Goal: Information Seeking & Learning: Learn about a topic

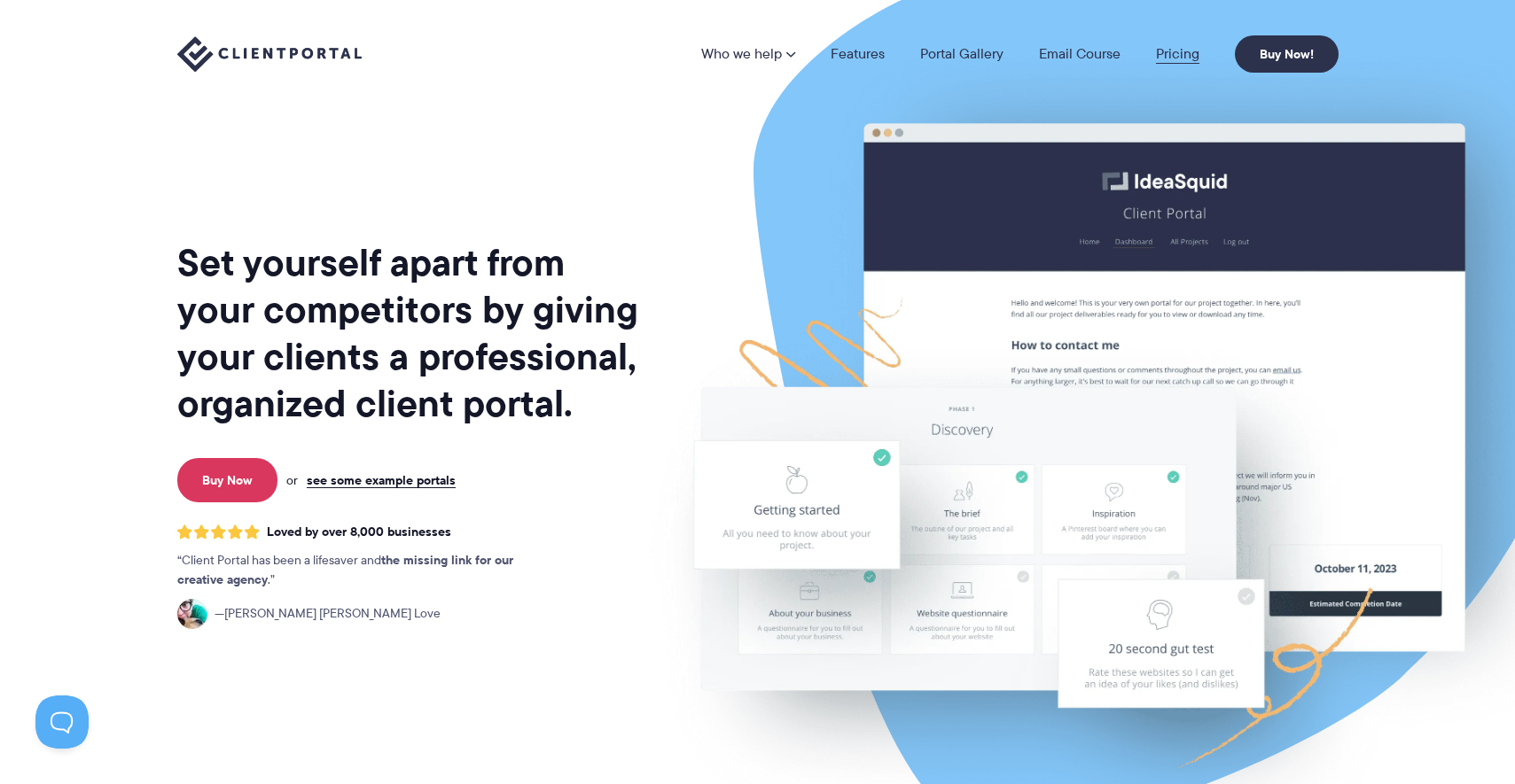
click at [1174, 53] on link "Pricing" at bounding box center [1177, 53] width 43 height 14
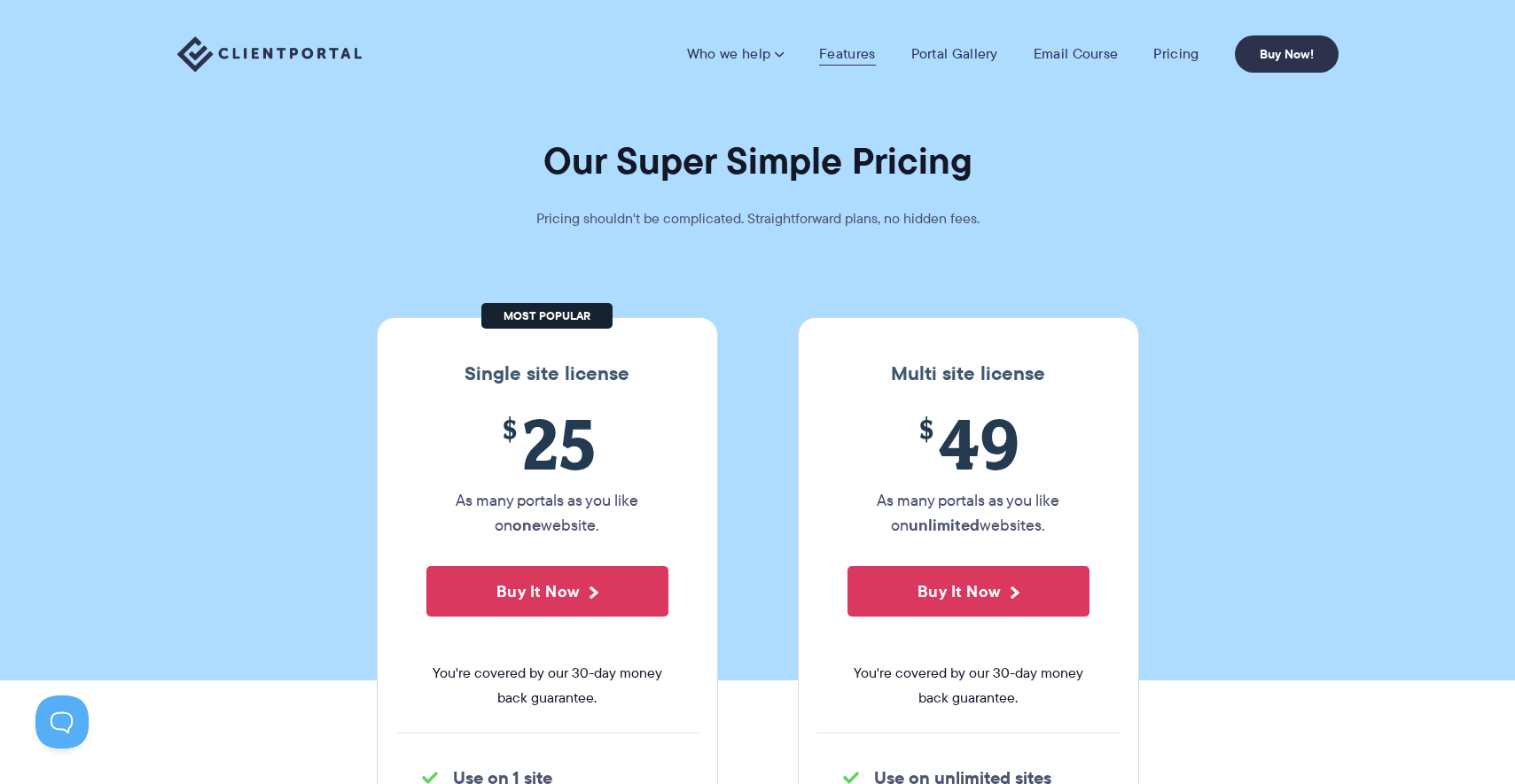
click at [849, 53] on link "Features" at bounding box center [847, 53] width 56 height 18
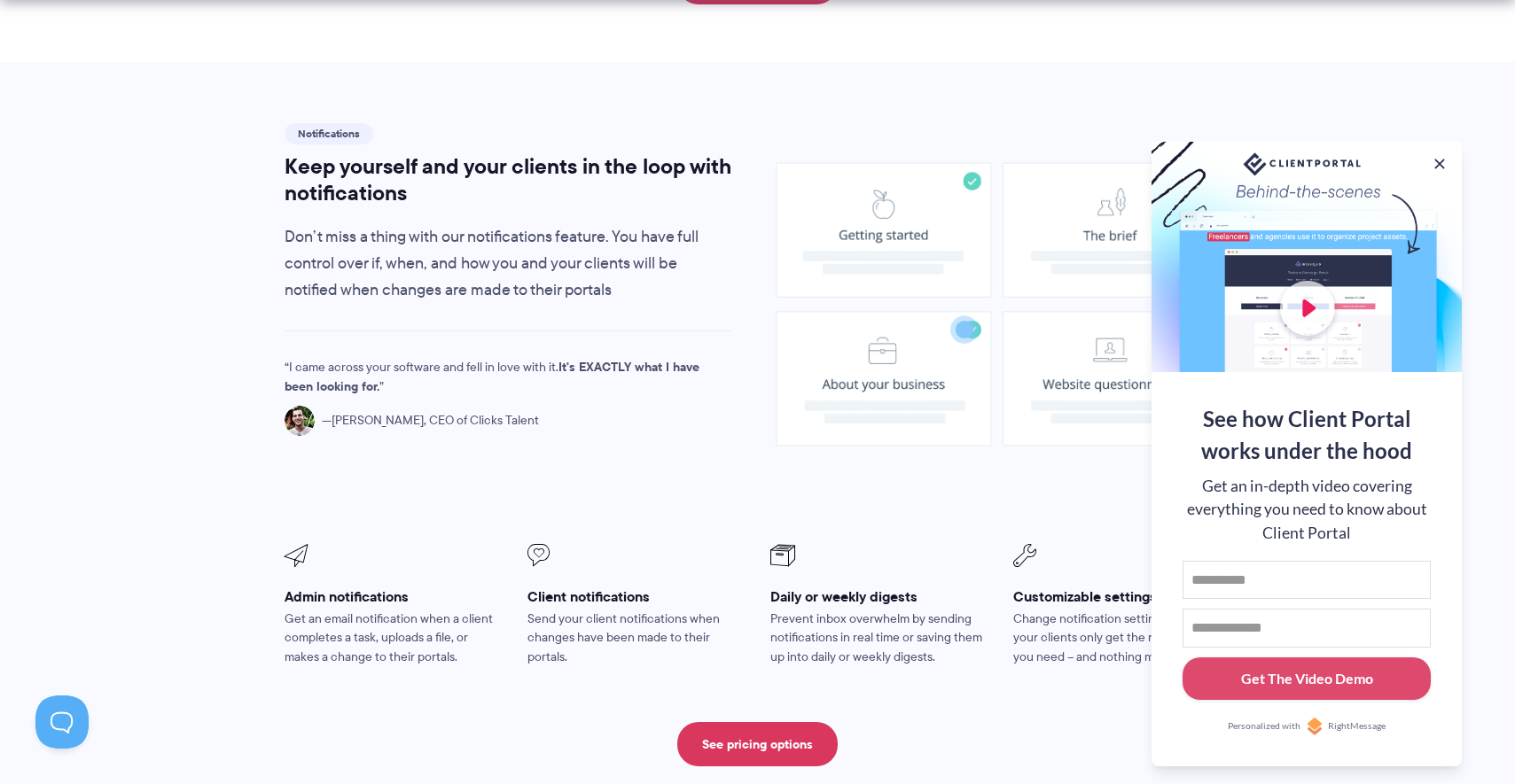
scroll to position [1234, 0]
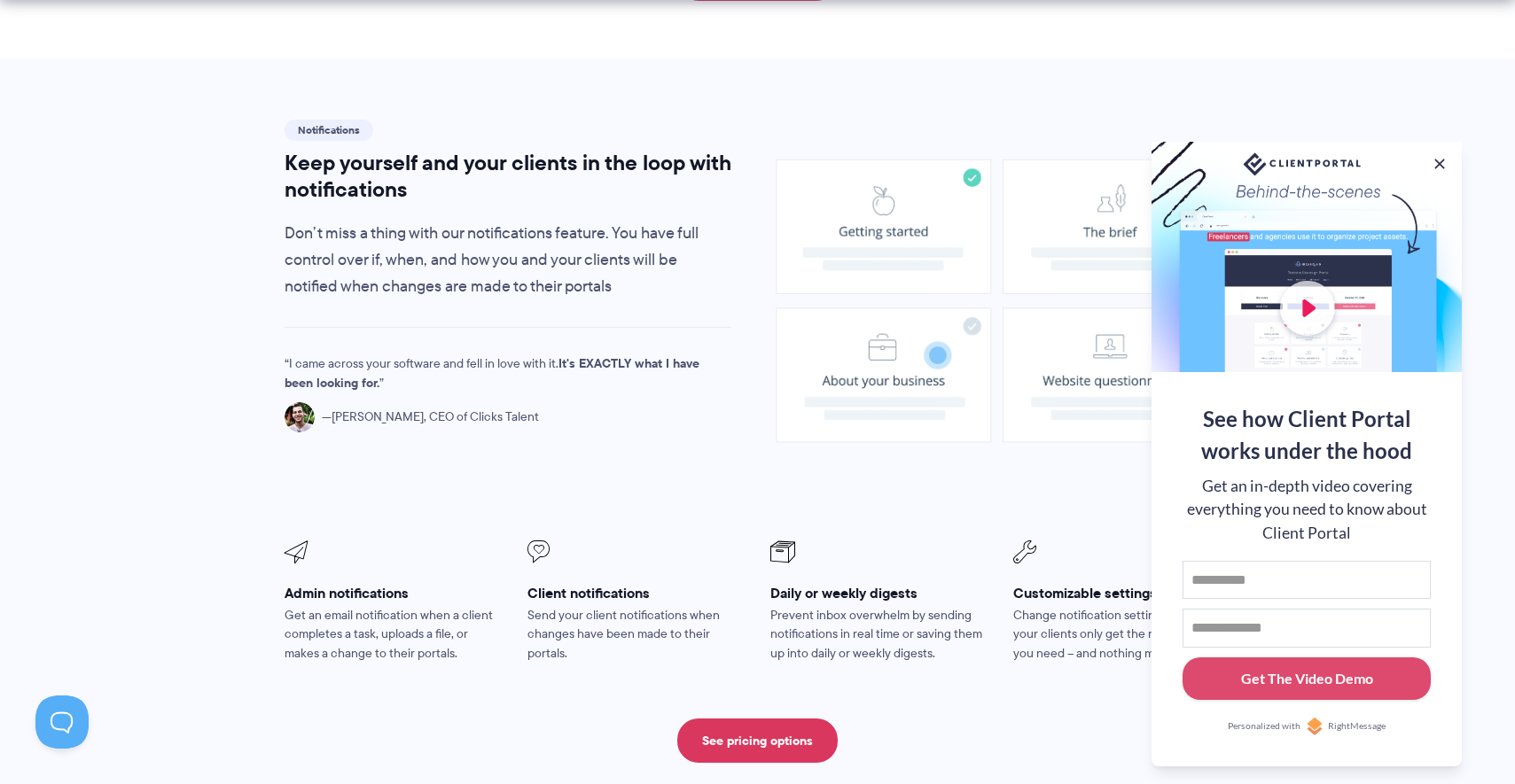
click at [1309, 302] on div at bounding box center [1306, 257] width 310 height 231
click at [1306, 303] on div at bounding box center [1306, 257] width 310 height 231
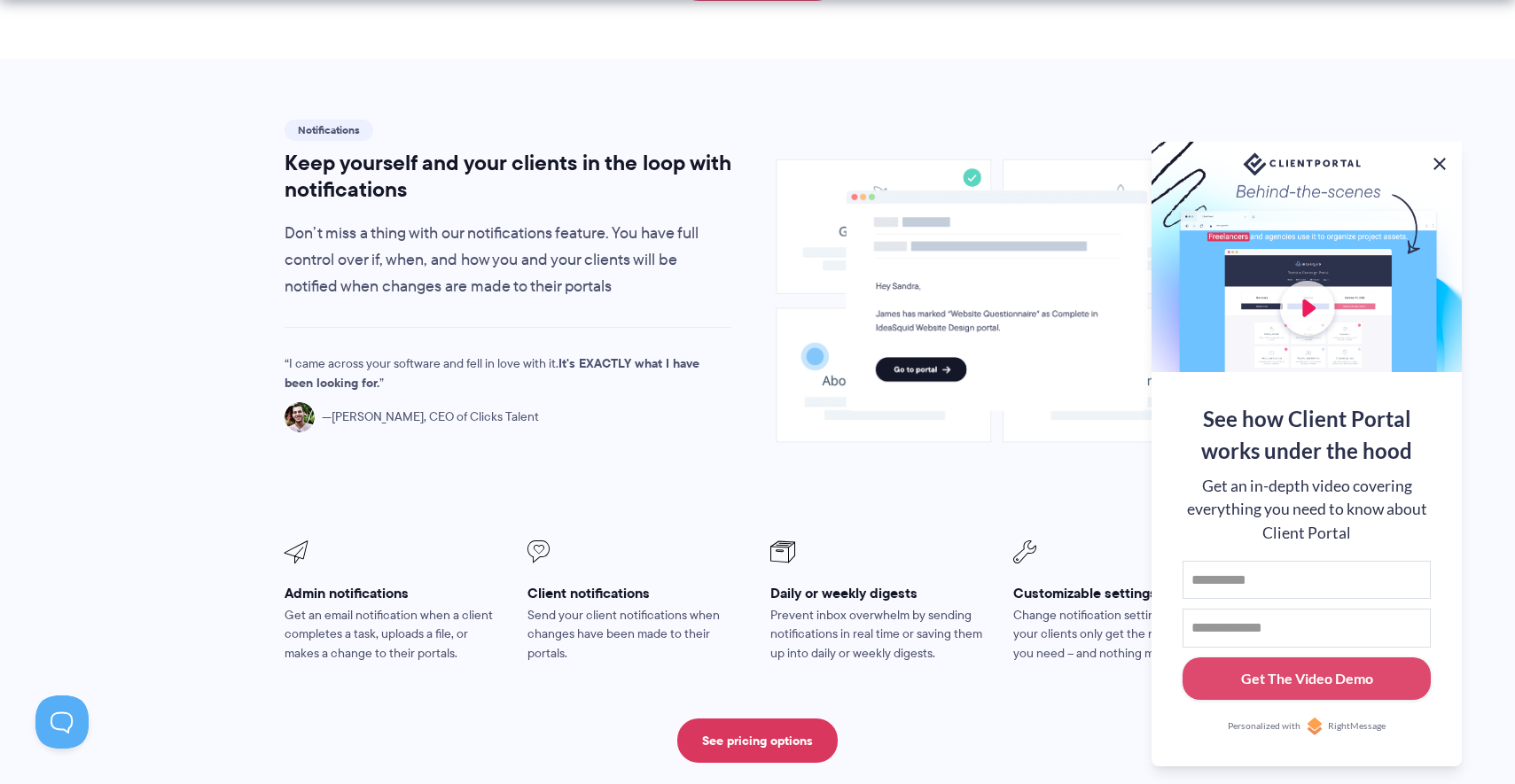
click at [1442, 159] on button at bounding box center [1439, 163] width 21 height 21
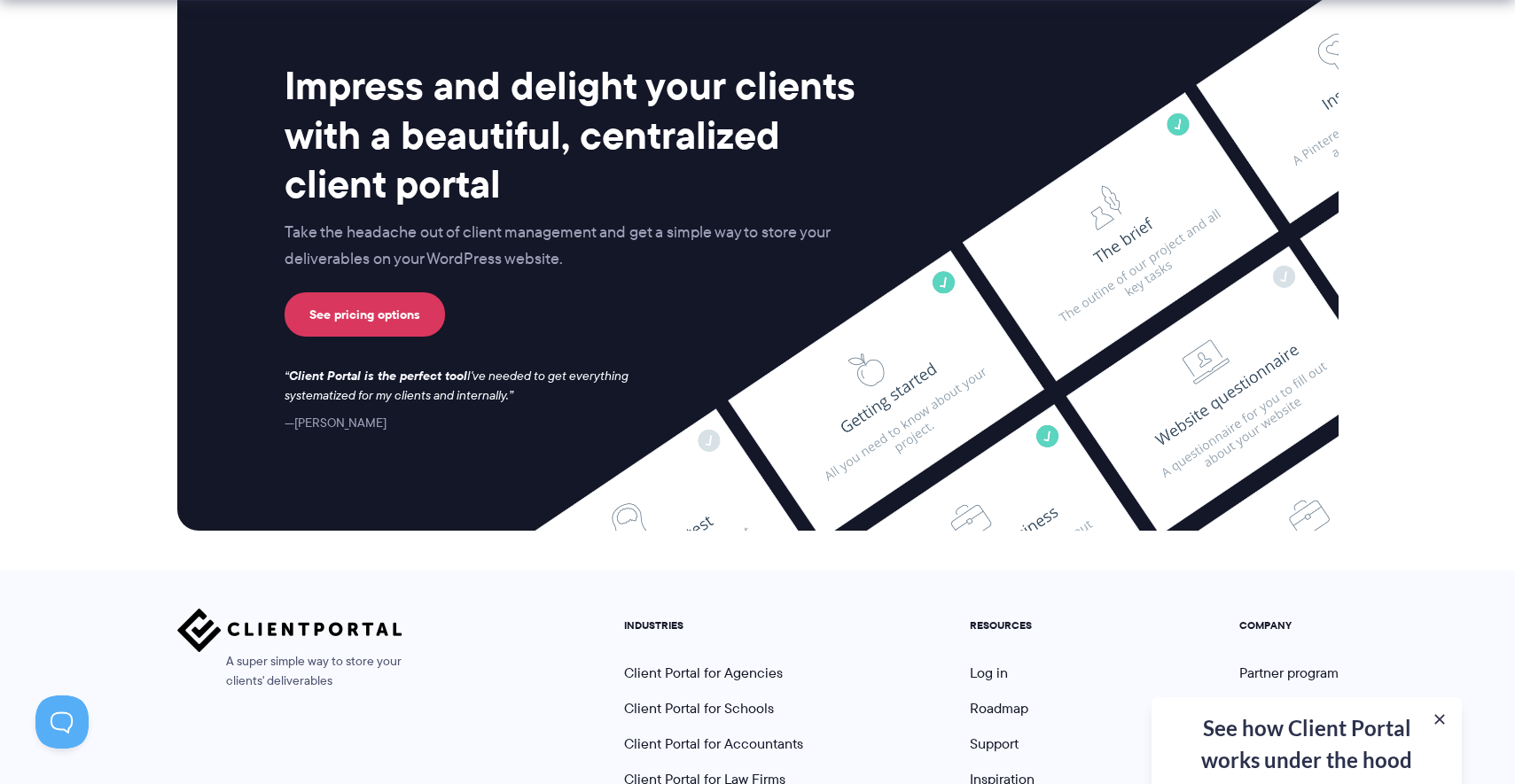
scroll to position [4688, 0]
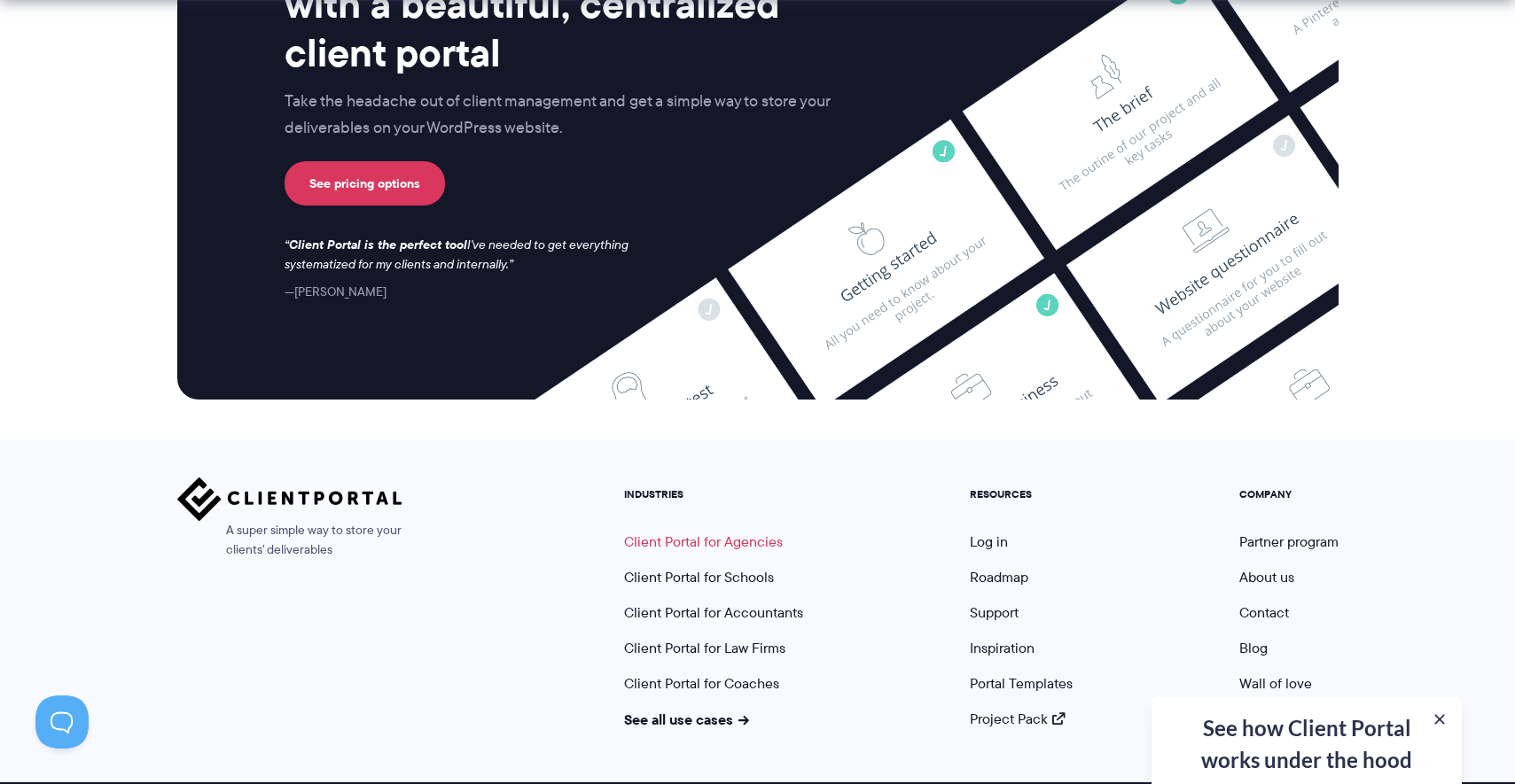
click at [758, 531] on link "Client Portal for Agencies" at bounding box center [703, 541] width 159 height 20
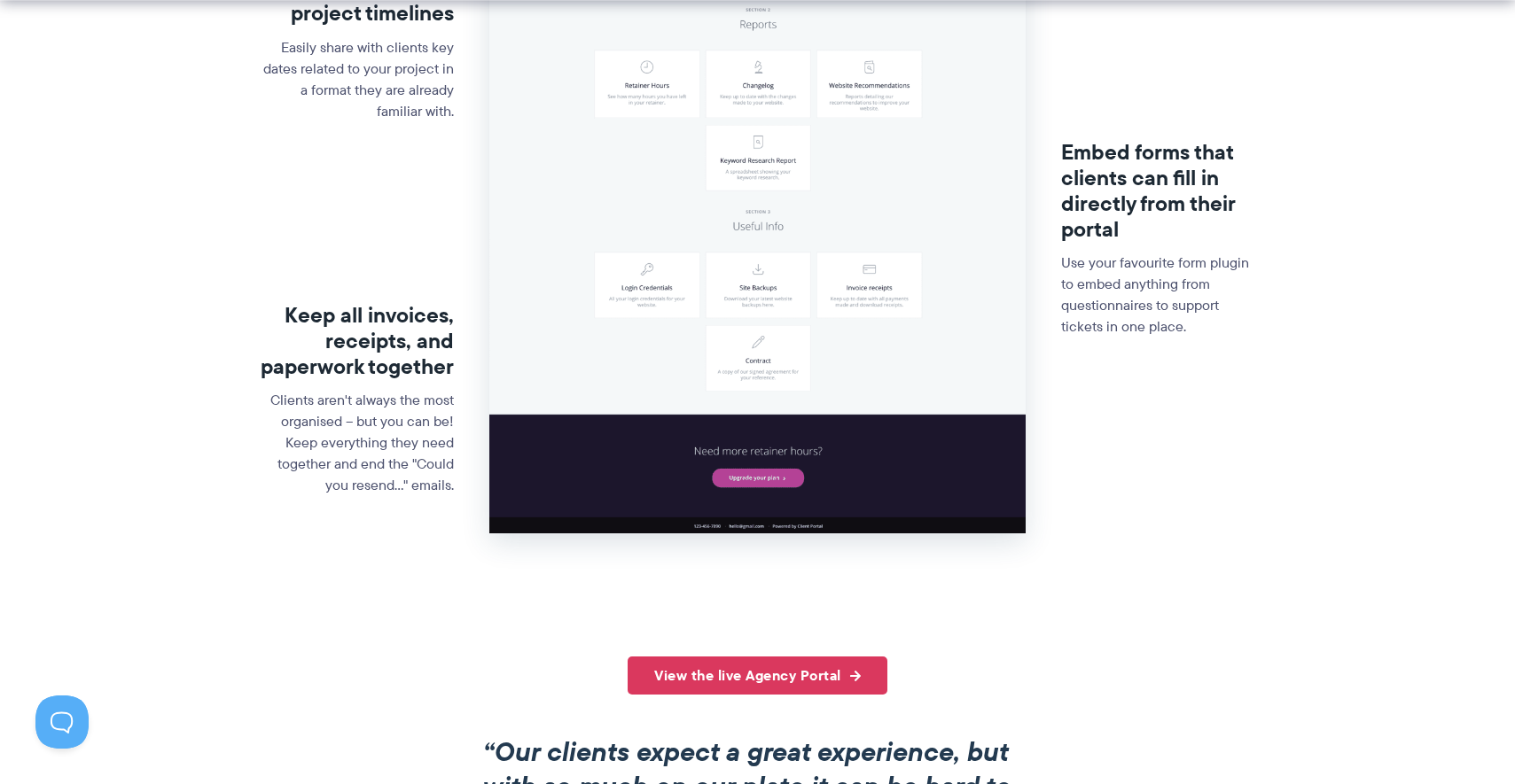
scroll to position [786, 0]
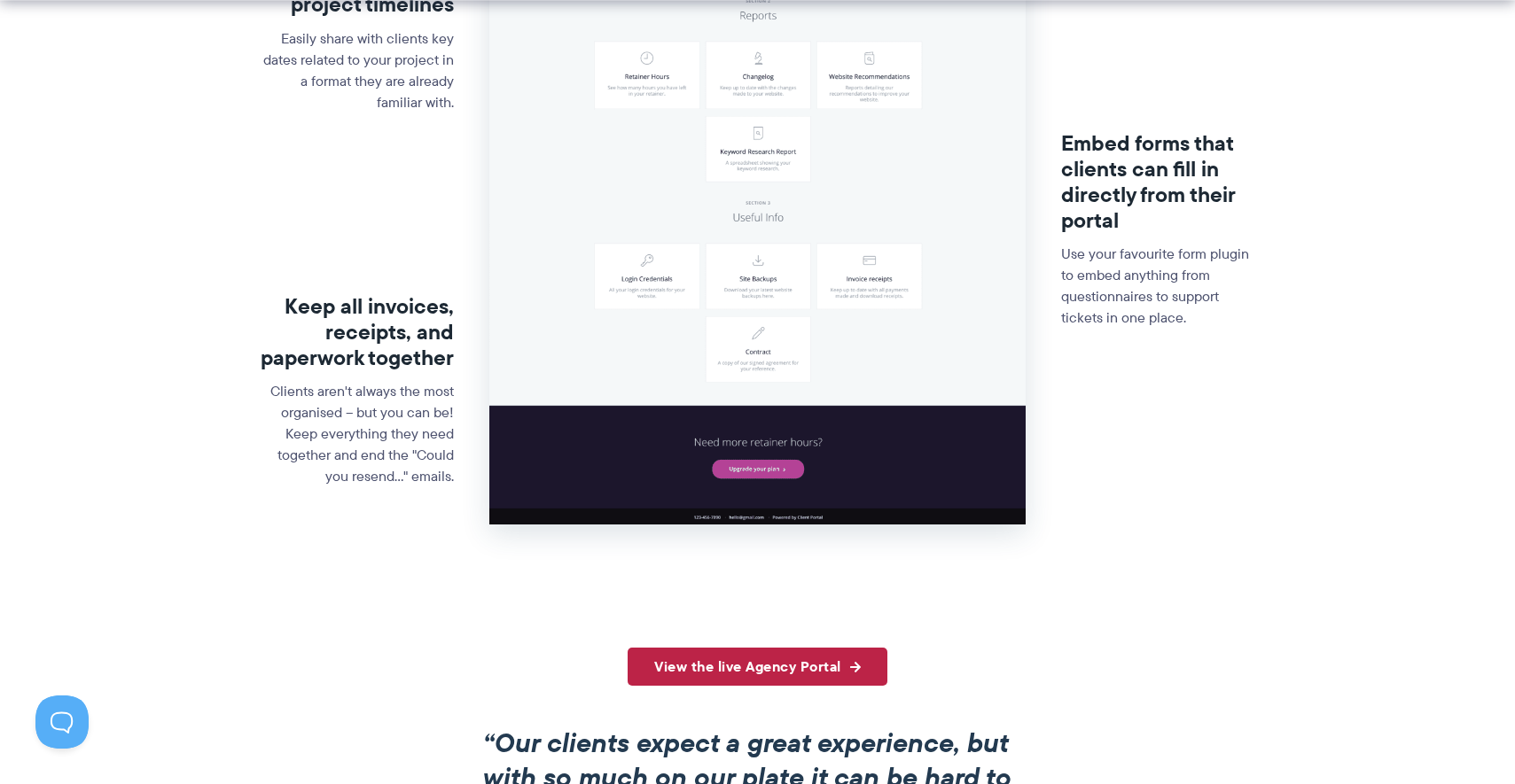
click at [746, 671] on link "View the live Agency Portal" at bounding box center [758, 666] width 260 height 38
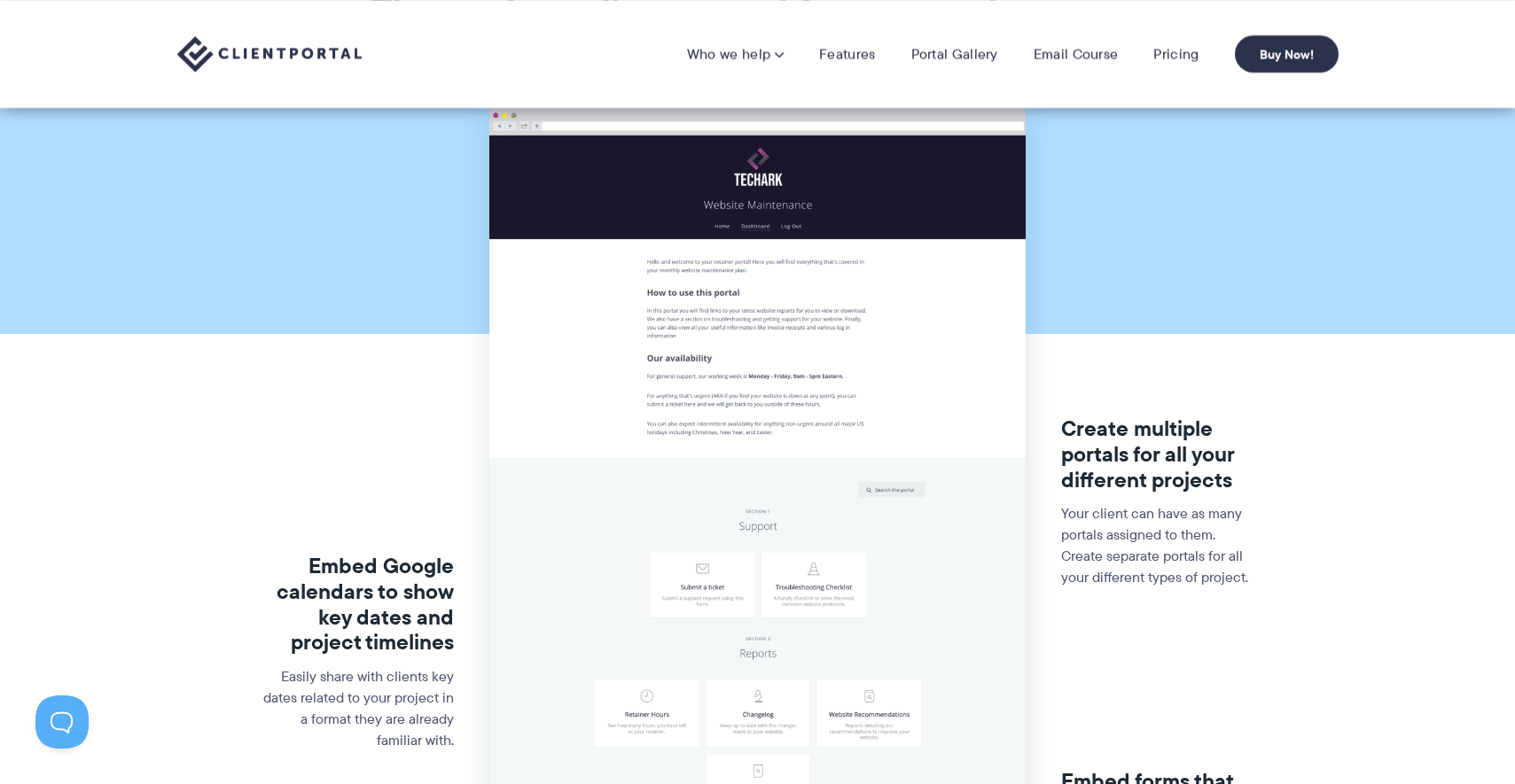
scroll to position [0, 0]
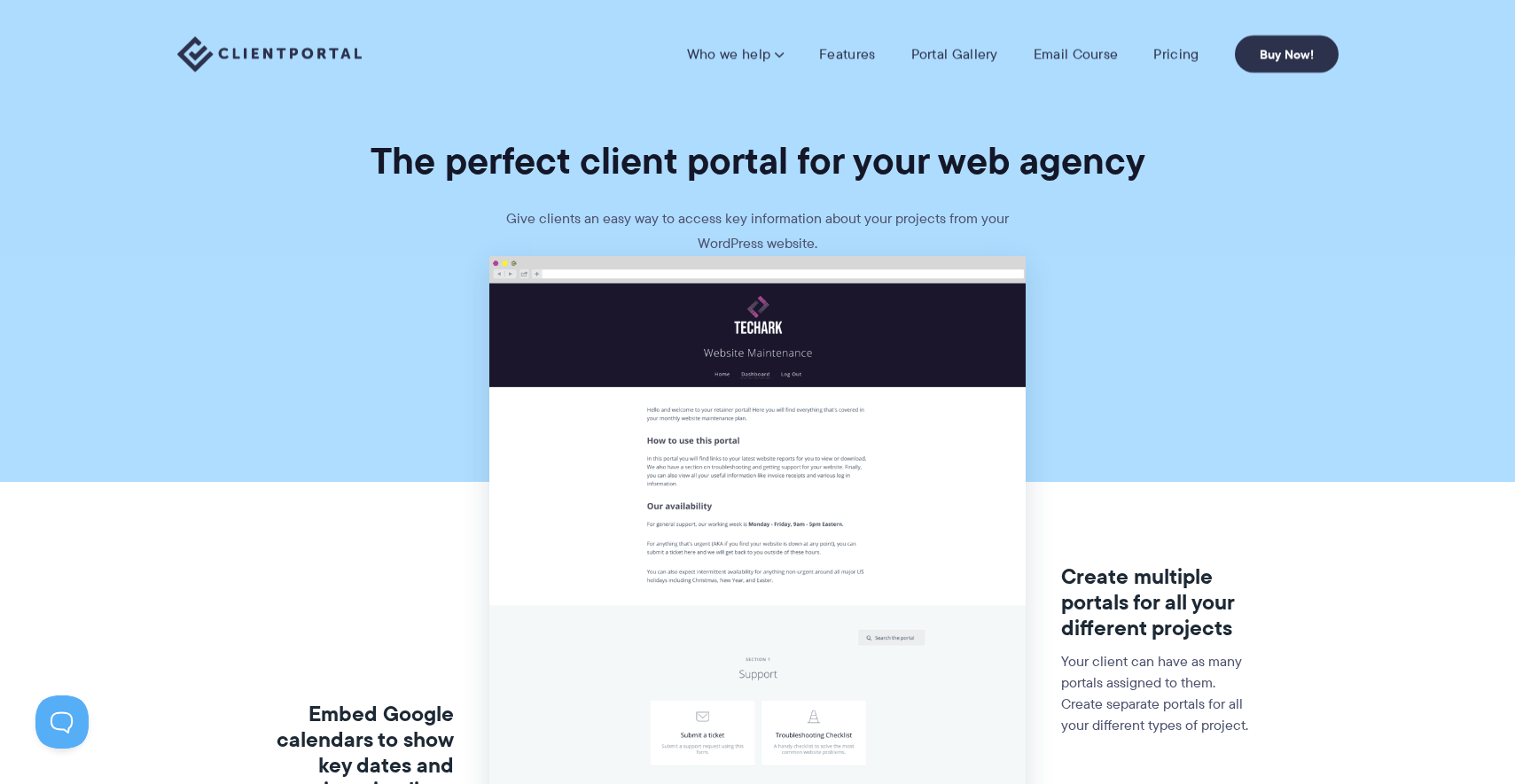
click at [1123, 234] on section "The perfect client portal for your web agency Give clients an easy way to acces…" at bounding box center [758, 128] width 1515 height 256
click at [954, 56] on link "Portal Gallery" at bounding box center [955, 53] width 87 height 18
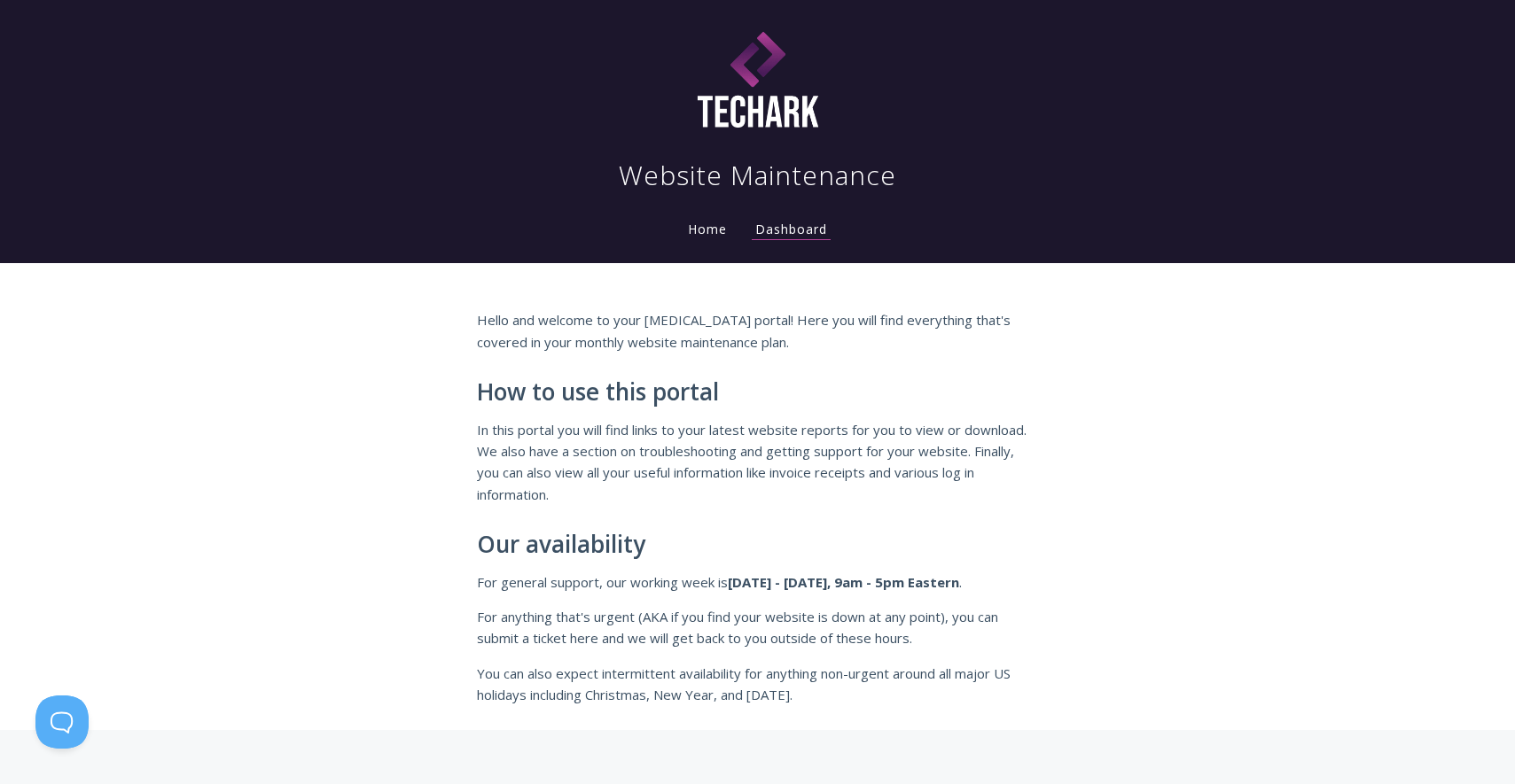
click at [698, 234] on link "Home" at bounding box center [708, 229] width 46 height 17
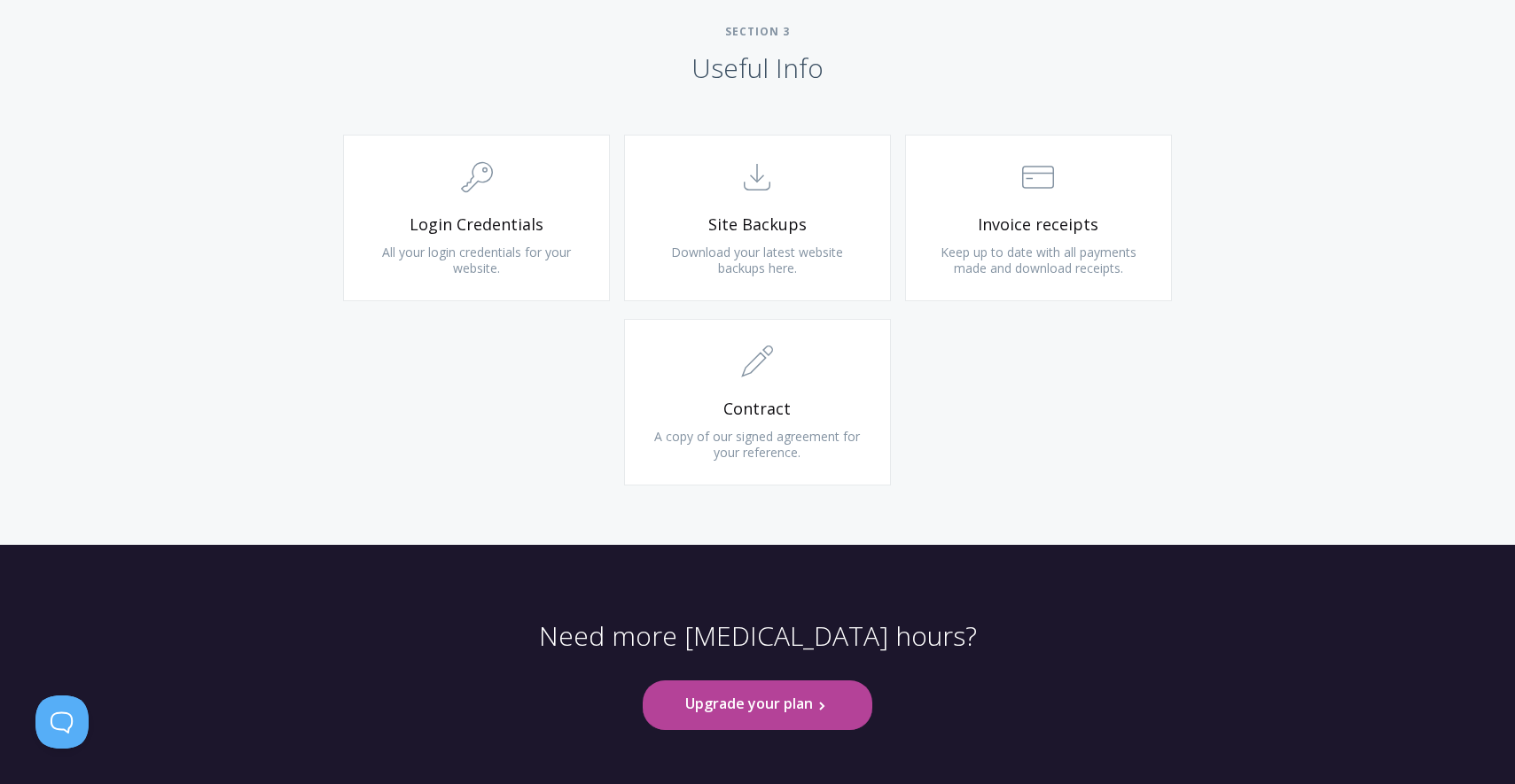
scroll to position [1684, 0]
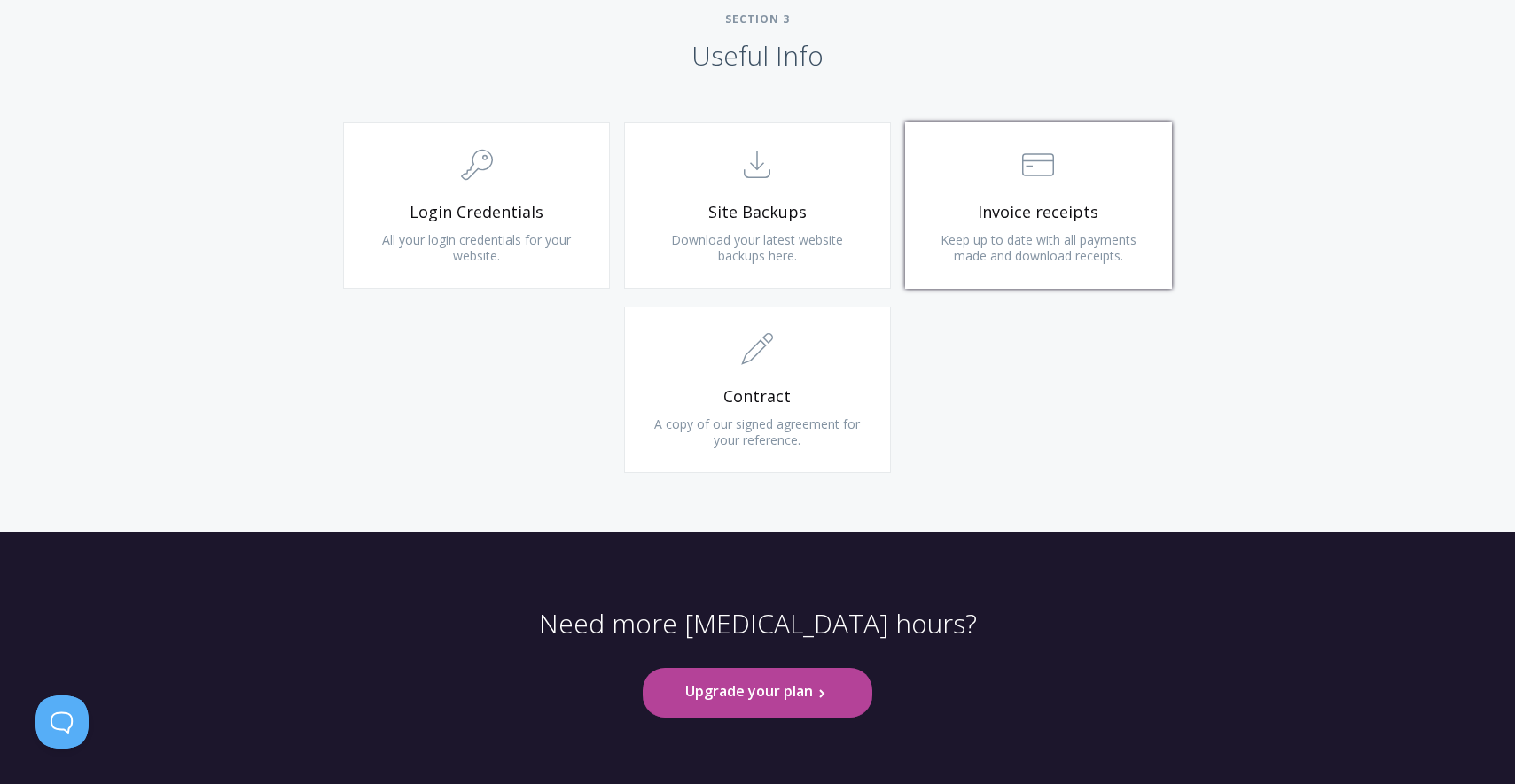
click at [1015, 222] on link ".st0{fill:none;stroke:#000000;stroke-width:2;stroke-miterlimit:10;} Financial I…" at bounding box center [1038, 206] width 267 height 167
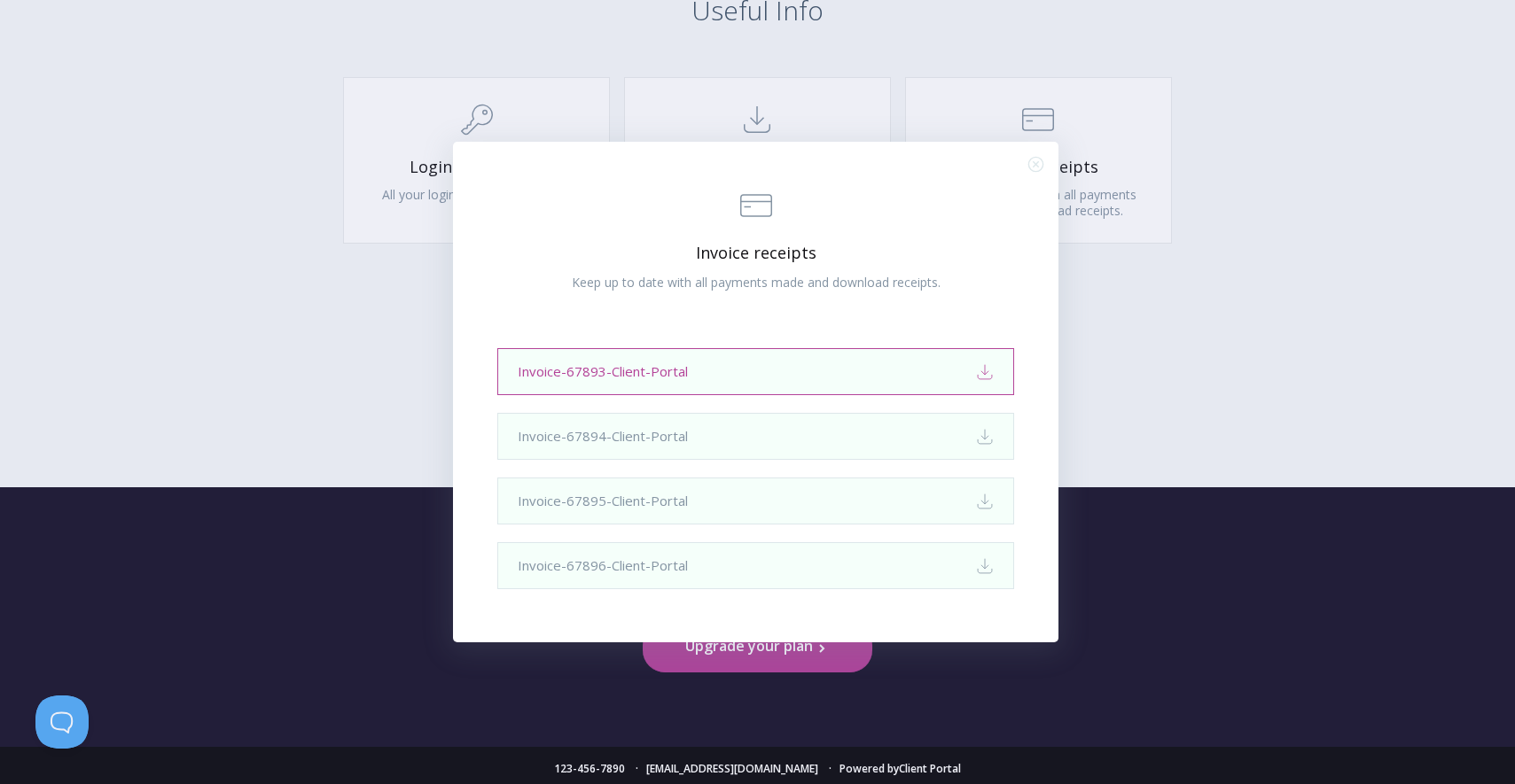
scroll to position [1736, 0]
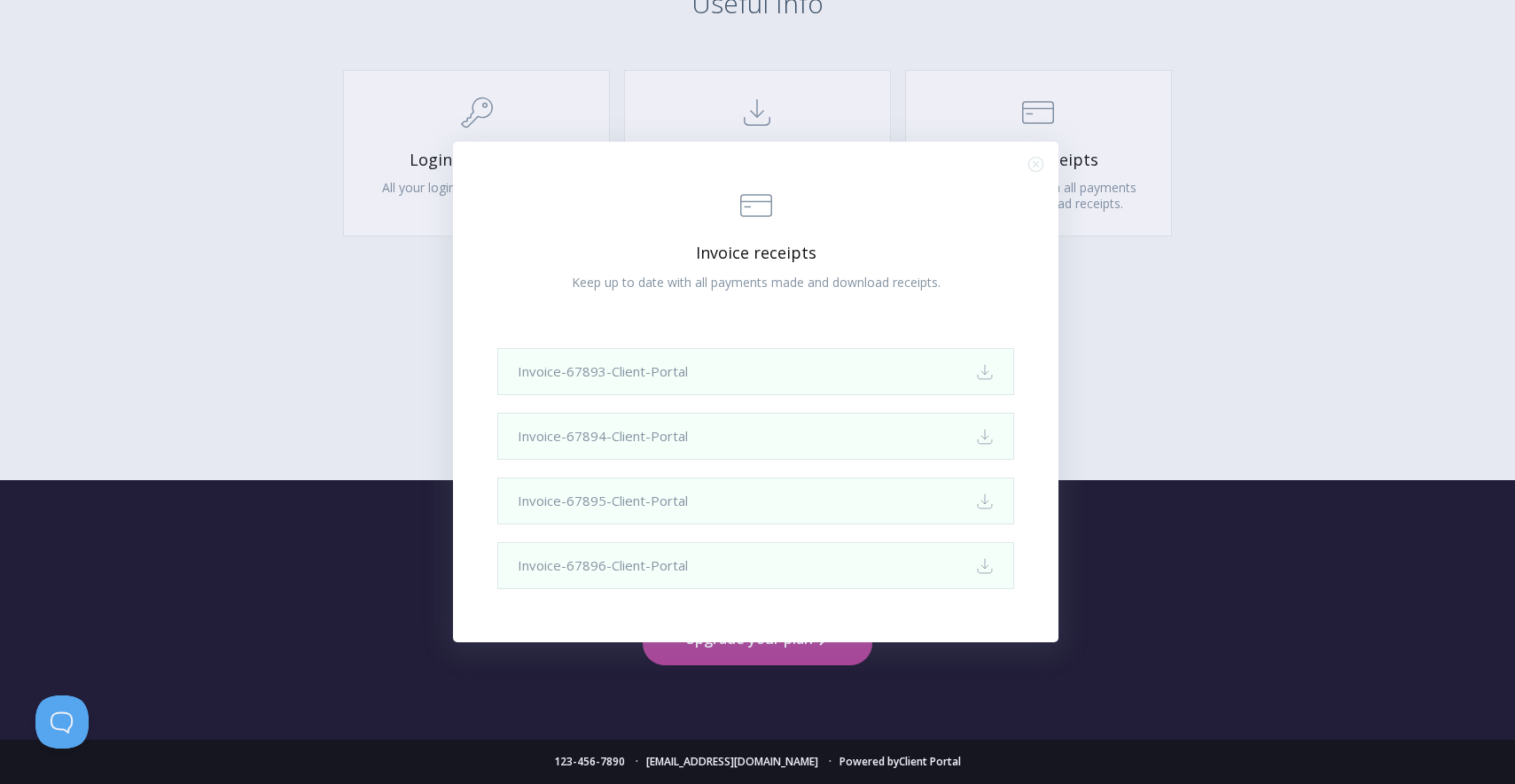
click at [1037, 161] on icon ".st0{fill:none;stroke:#000000;stroke-width:2;stroke-miterlimit:10;} Close" at bounding box center [1036, 164] width 15 height 15
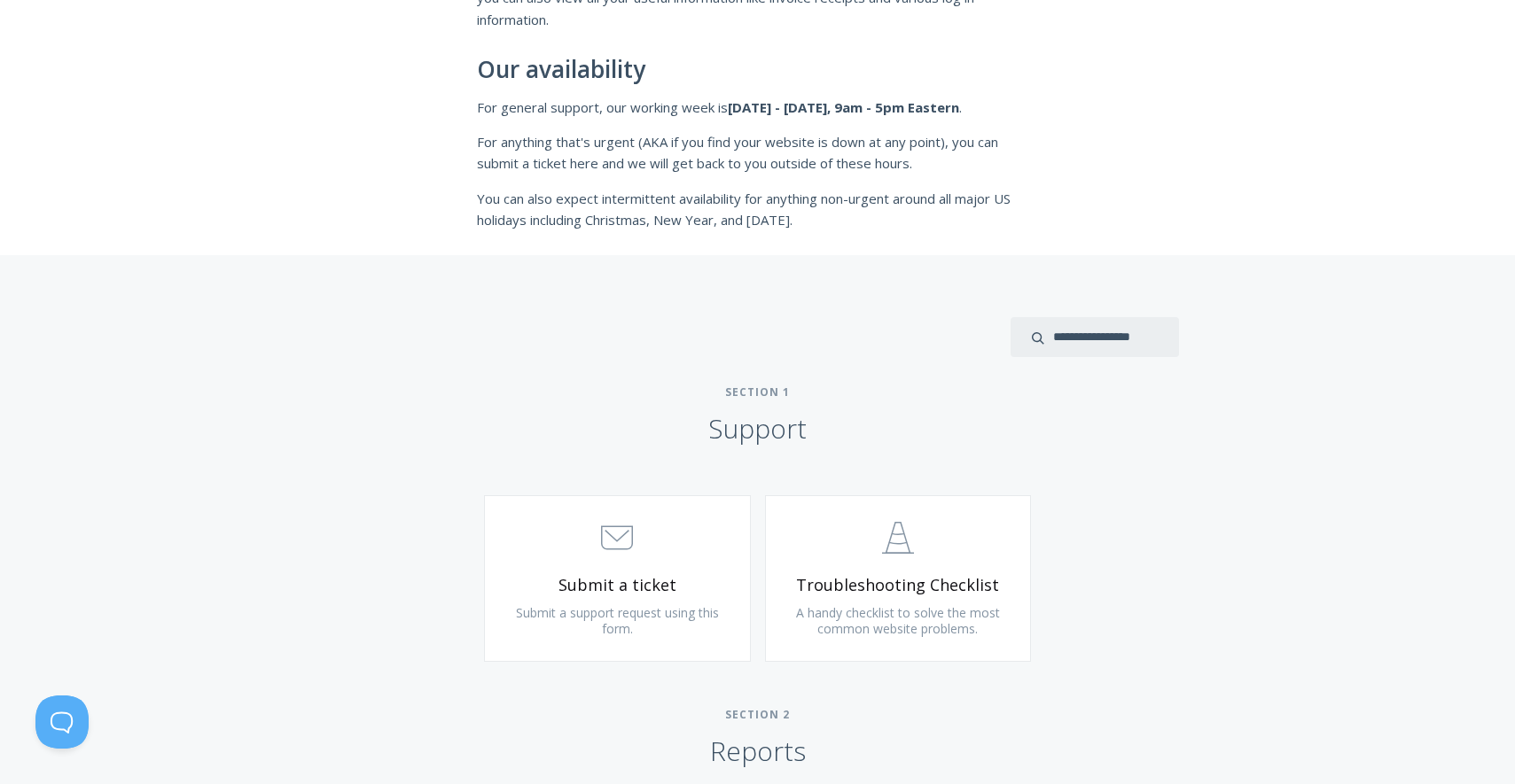
scroll to position [0, 0]
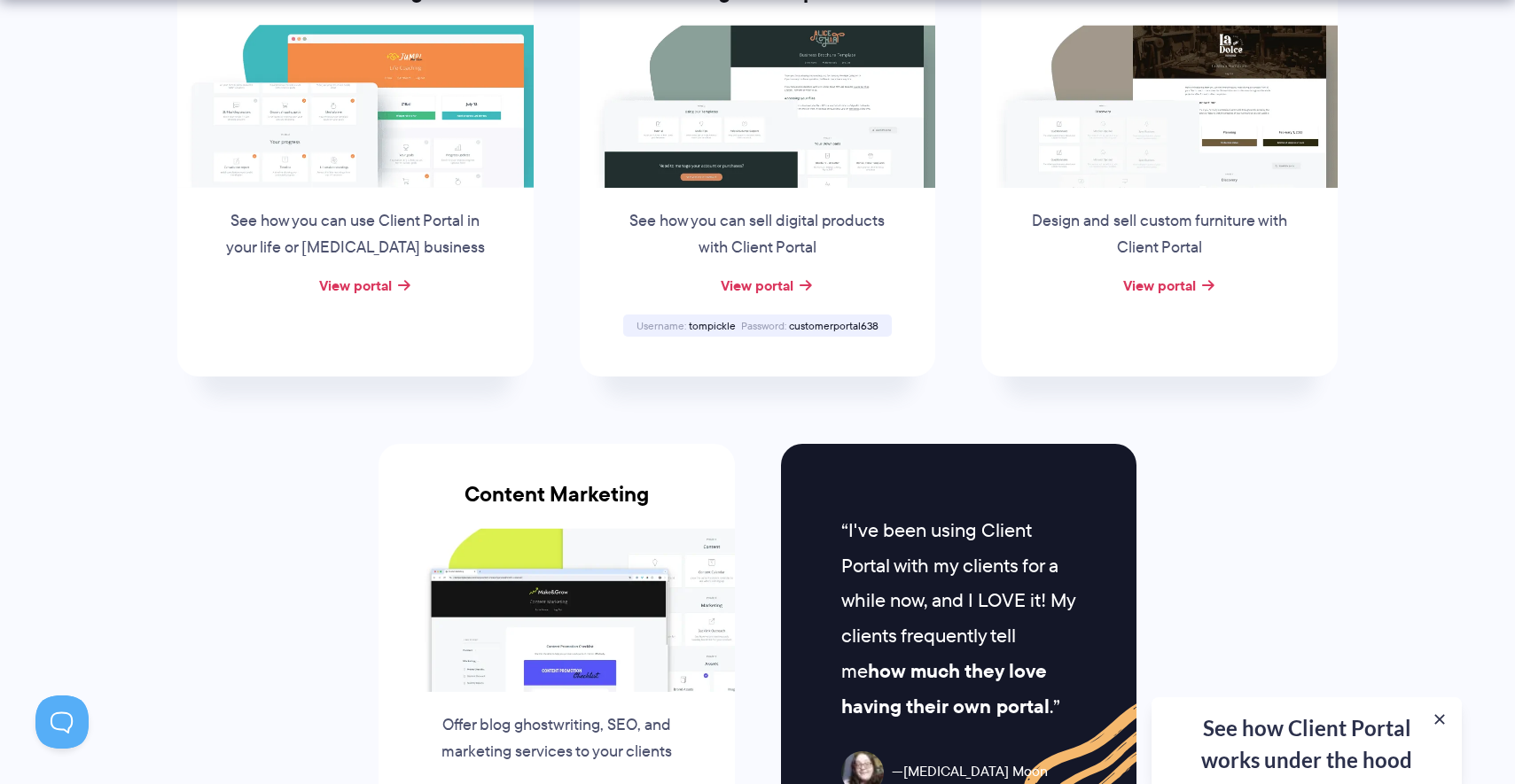
scroll to position [1508, 0]
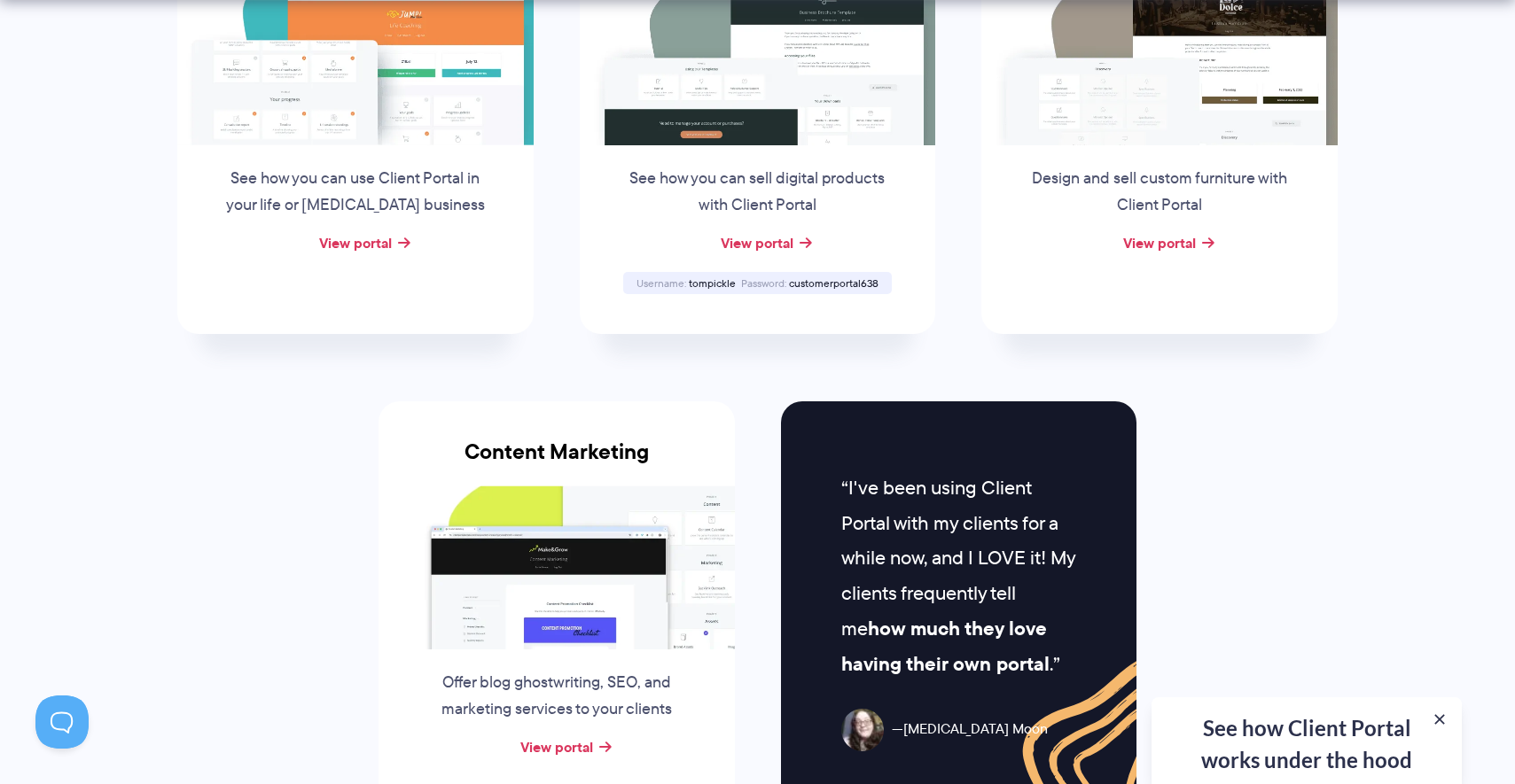
click at [469, 123] on img at bounding box center [355, 64] width 356 height 163
click at [365, 244] on link "View portal" at bounding box center [355, 243] width 73 height 21
